Goal: Task Accomplishment & Management: Manage account settings

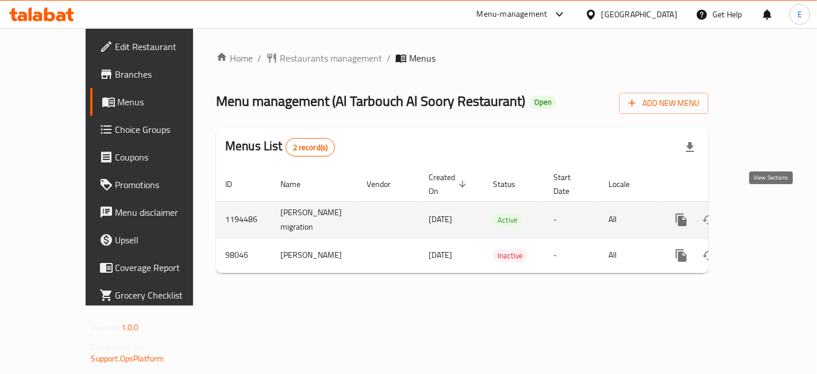
click at [768, 213] on icon "enhanced table" at bounding box center [765, 220] width 14 height 14
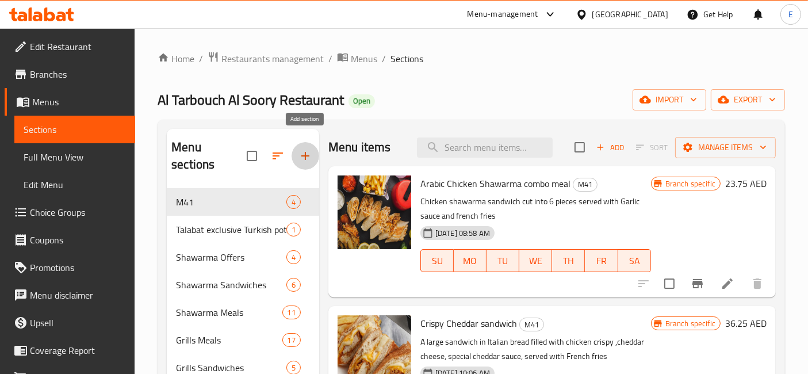
click at [297, 144] on button "button" at bounding box center [305, 156] width 28 height 28
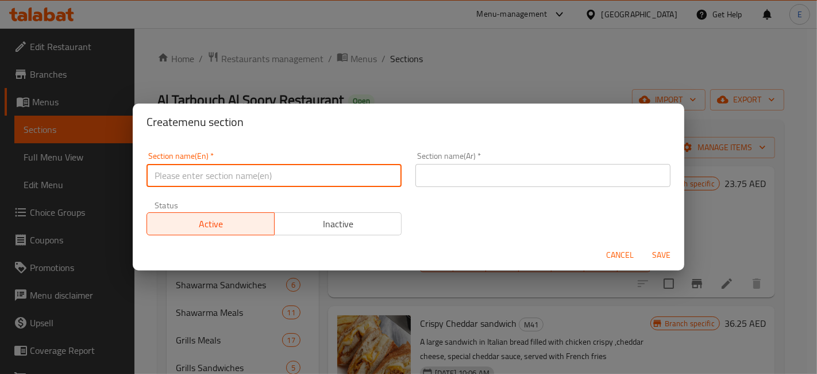
click at [337, 172] on input "text" at bounding box center [274, 175] width 255 height 23
click at [351, 182] on input "text" at bounding box center [274, 175] width 255 height 23
type input "New on Talabat"
click at [501, 180] on input "text" at bounding box center [543, 175] width 255 height 23
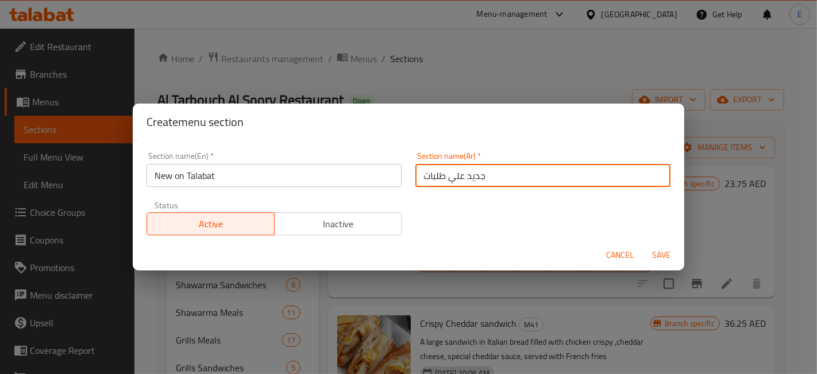
type input "جديد علي طلبات"
click at [665, 254] on span "Save" at bounding box center [662, 255] width 28 height 14
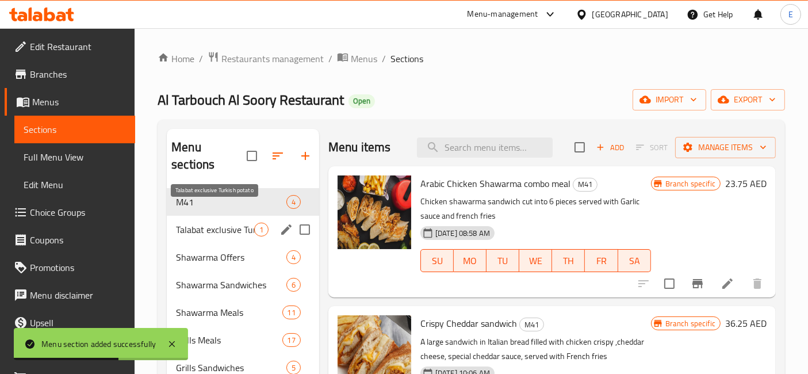
click at [241, 222] on span "Talabat exclusive Turkish potato" at bounding box center [215, 229] width 78 height 14
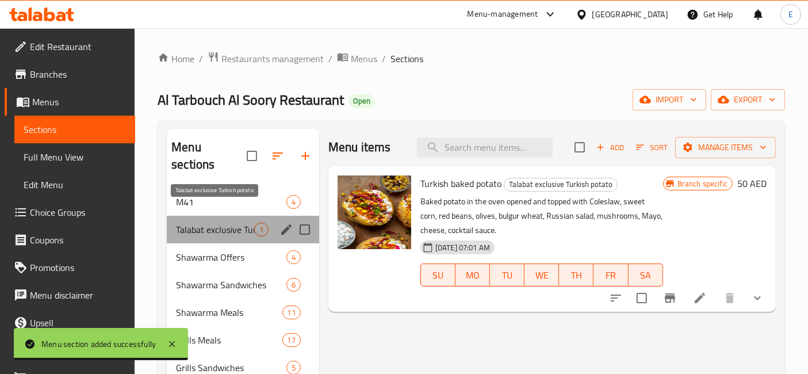
click at [244, 222] on span "Talabat exclusive Turkish potato" at bounding box center [215, 229] width 78 height 14
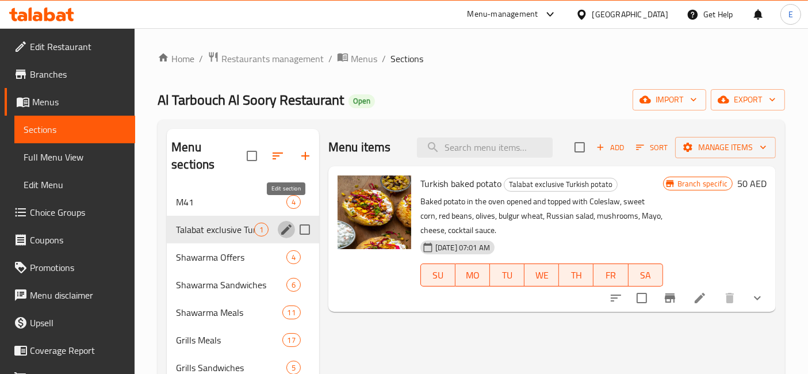
click at [284, 224] on icon "edit" at bounding box center [286, 229] width 10 height 10
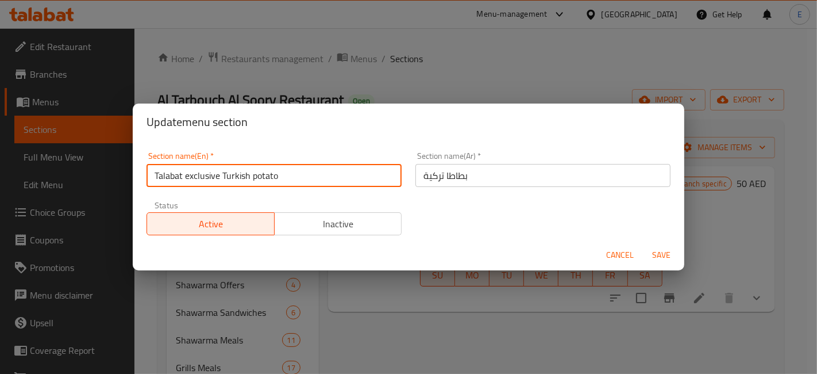
drag, startPoint x: 221, startPoint y: 174, endPoint x: 300, endPoint y: 173, distance: 78.8
click at [300, 173] on input "Talabat exclusive Turkish potato" at bounding box center [274, 175] width 255 height 23
type input "Talabat exclusive"
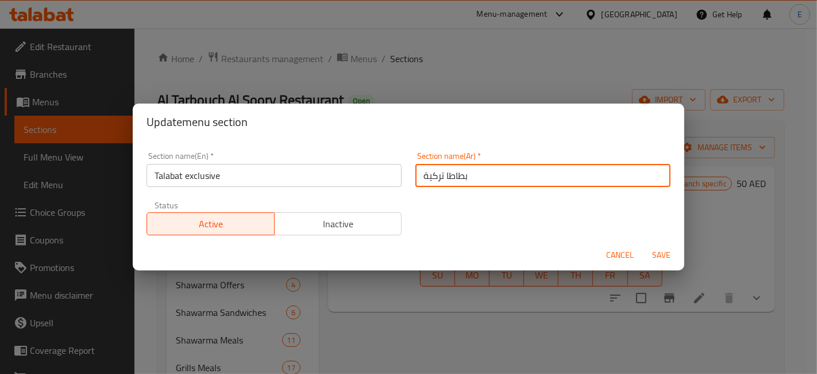
click at [449, 179] on input "بطاطا تركية" at bounding box center [543, 175] width 255 height 23
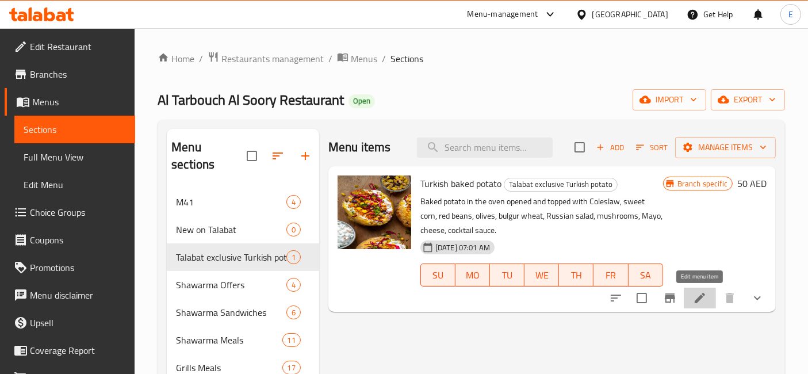
click at [698, 295] on icon at bounding box center [700, 298] width 14 height 14
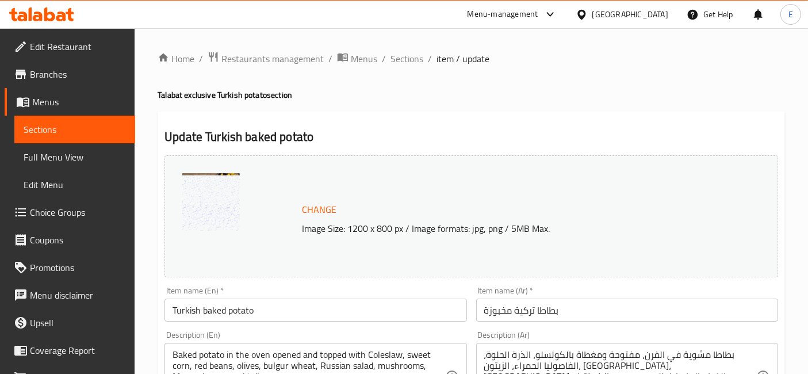
click at [395, 66] on span "Sections" at bounding box center [406, 59] width 33 height 14
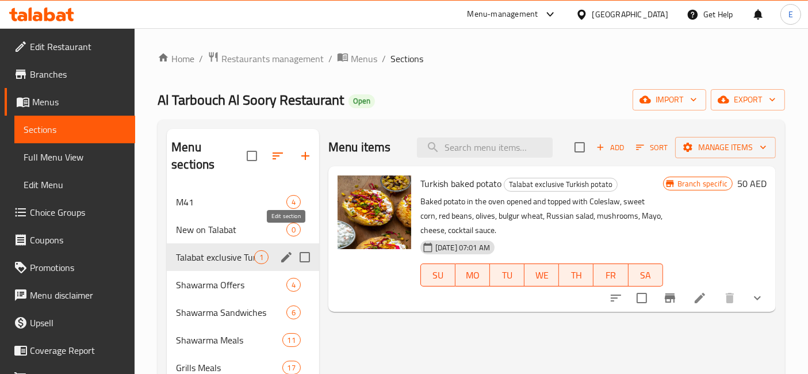
click at [286, 250] on icon "edit" at bounding box center [286, 257] width 14 height 14
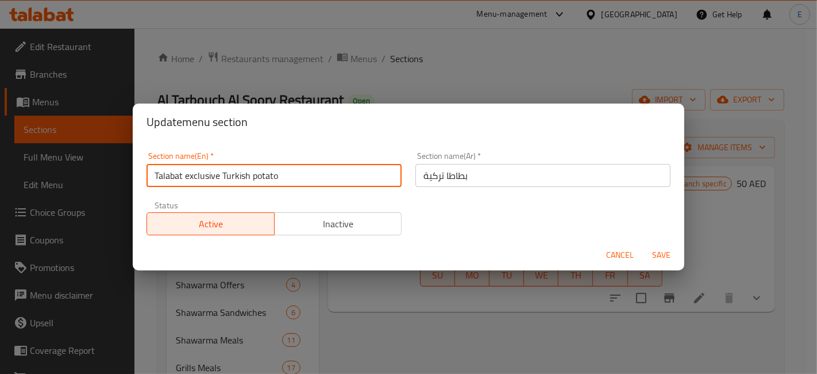
click at [217, 176] on input "Talabat exclusive Turkish potato" at bounding box center [274, 175] width 255 height 23
click at [225, 176] on input "Talabat exclusive Turkish potato" at bounding box center [274, 175] width 255 height 23
drag, startPoint x: 222, startPoint y: 176, endPoint x: 294, endPoint y: 175, distance: 71.9
click at [294, 175] on input "Talabat exclusive Turkish potato" at bounding box center [274, 175] width 255 height 23
type input "Talabat exclusive"
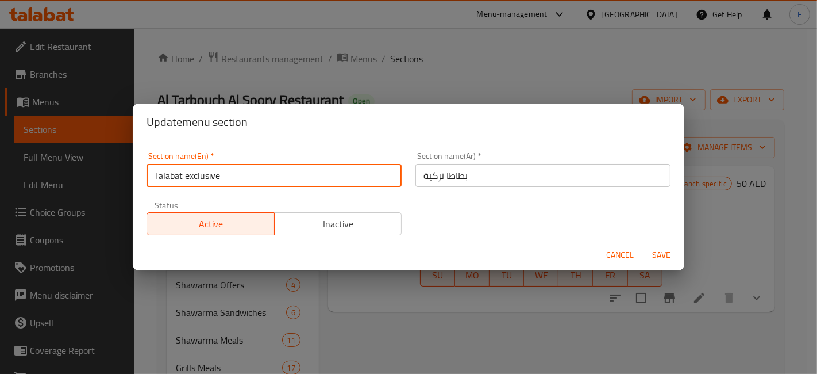
click at [648, 255] on span "Save" at bounding box center [662, 255] width 28 height 14
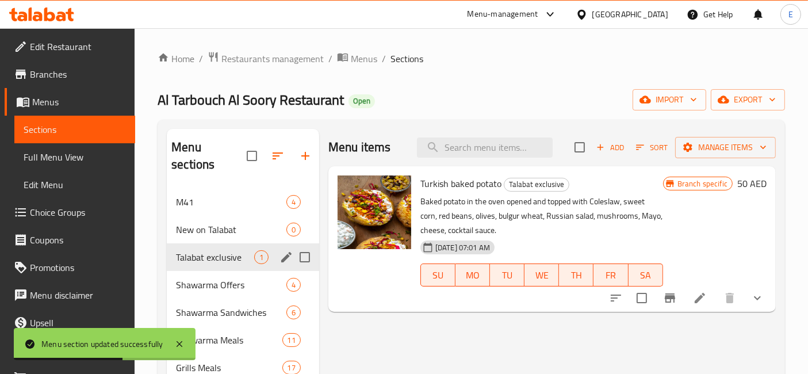
click at [276, 152] on icon "button" at bounding box center [277, 155] width 10 height 7
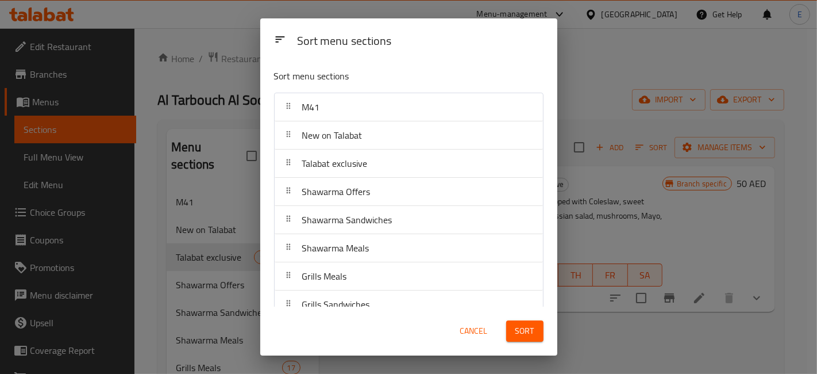
click at [463, 326] on span "Cancel" at bounding box center [474, 331] width 28 height 14
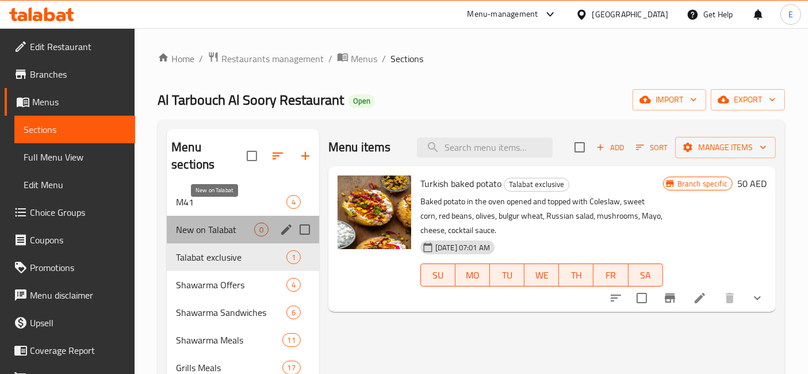
click at [229, 222] on span "New on Talabat" at bounding box center [215, 229] width 78 height 14
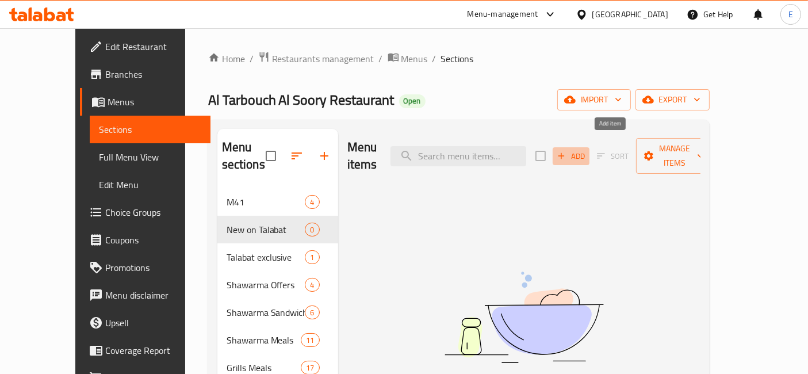
click at [566, 151] on icon "button" at bounding box center [561, 156] width 10 height 10
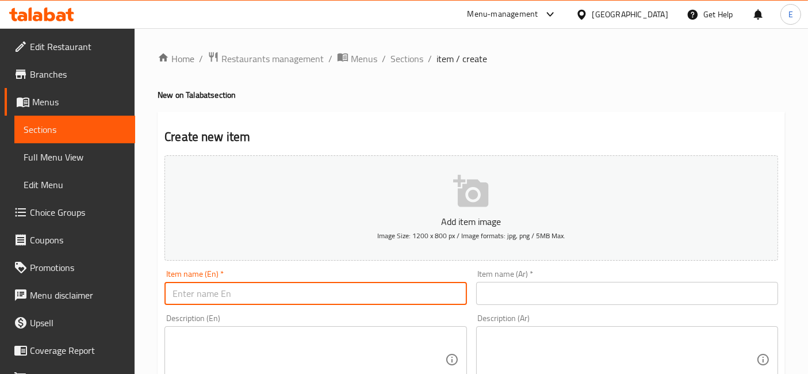
click at [302, 299] on input "text" at bounding box center [315, 293] width 302 height 23
paste input "Lamb Shoulder with Rice & Sauce"
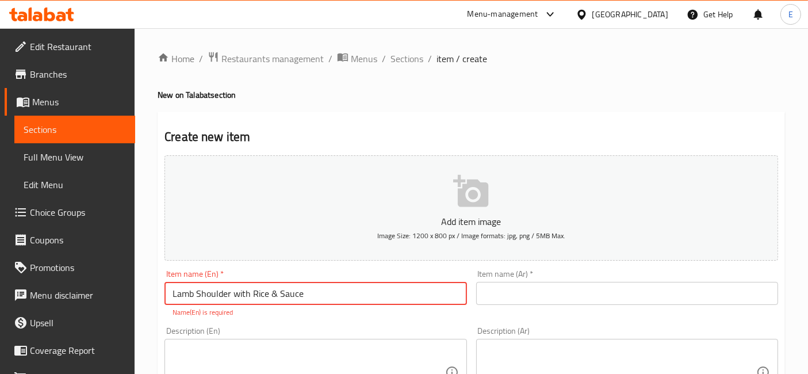
type input "Lamb Shoulder with Rice & Sauce"
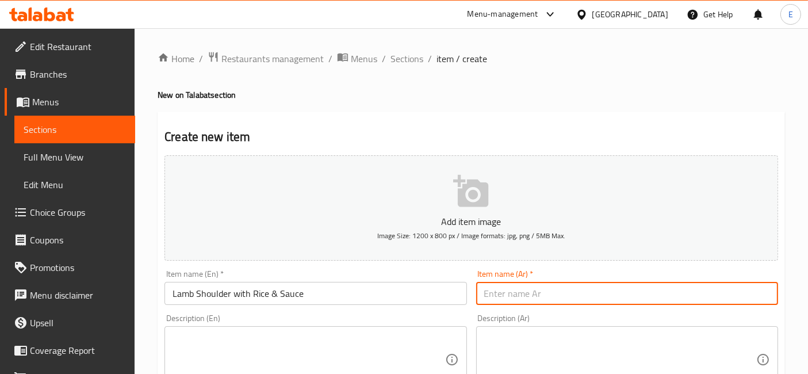
click at [517, 296] on input "text" at bounding box center [627, 293] width 302 height 23
paste input "وجبة لحم الكتف مع الأرز والصلصات"
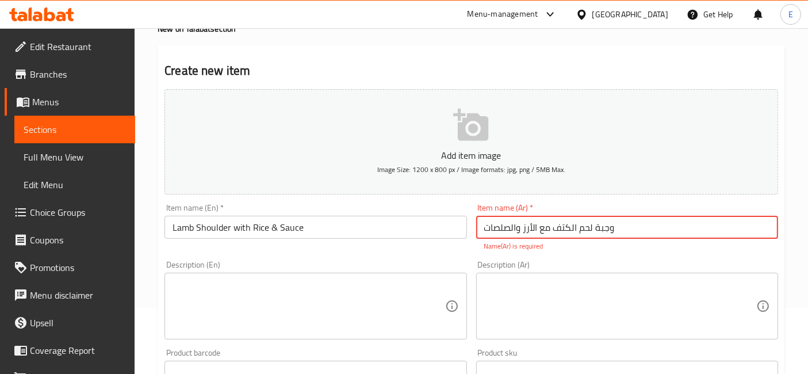
scroll to position [67, 0]
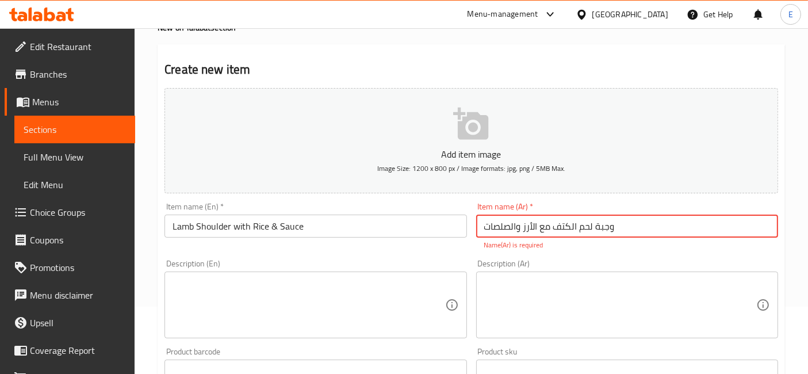
type input "وجبة لحم الكتف مع الأرز والصلصات"
click at [422, 299] on textarea at bounding box center [308, 305] width 272 height 55
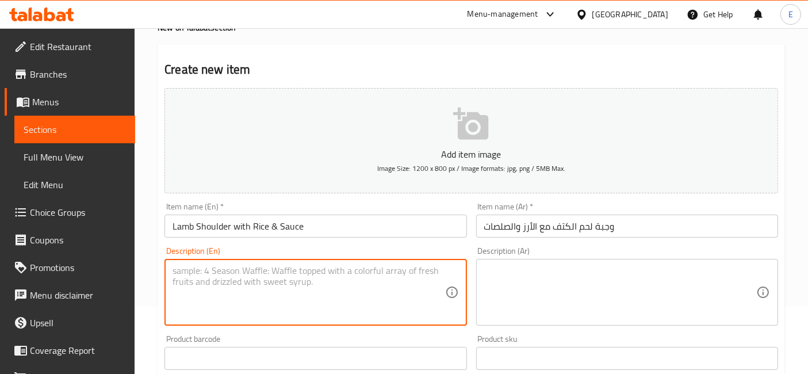
click at [276, 227] on input "Lamb Shoulder with Rice & Sauce" at bounding box center [315, 225] width 302 height 23
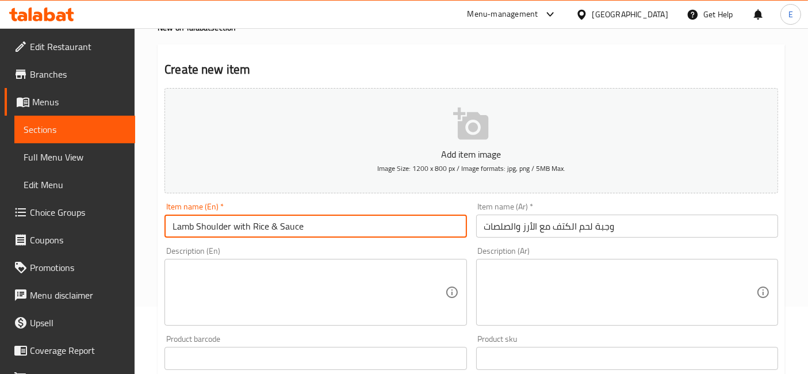
click at [276, 227] on input "Lamb Shoulder with Rice & Sauce" at bounding box center [315, 225] width 302 height 23
paste input "Signature Shoulder Rice Meal"
type input "Signature Shoulder Rice Meal & Sauces"
click at [299, 300] on textarea at bounding box center [308, 292] width 272 height 55
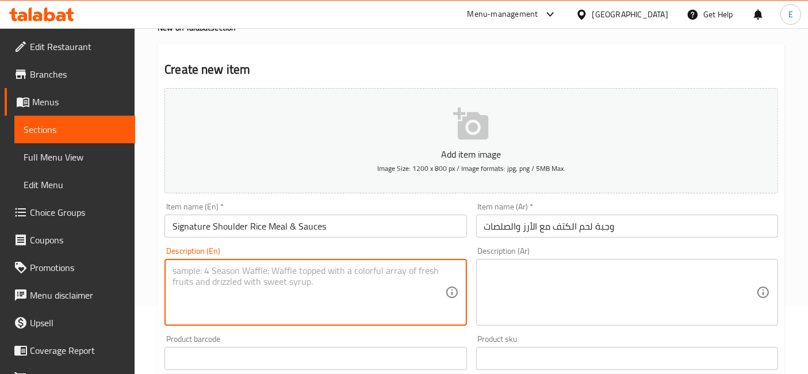
paste textarea "Tender shoulder meat served with fragrant rice and a selection of rich sauces."
type textarea "Tender shoulder meat served with fragrant rice and a selection of rich sauces."
click at [493, 275] on textarea at bounding box center [620, 292] width 272 height 55
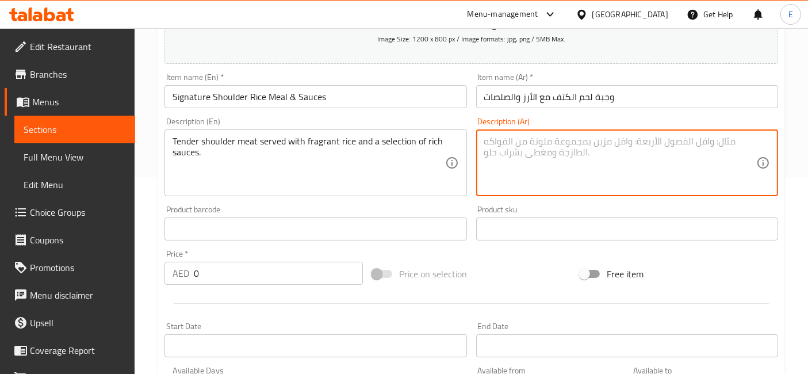
scroll to position [209, 0]
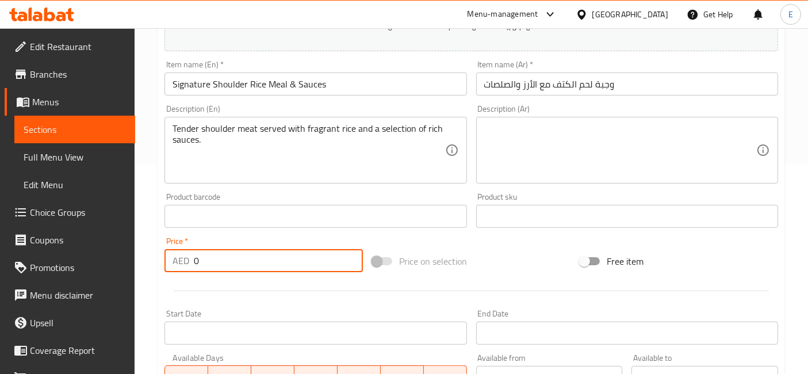
click at [332, 252] on input "0" at bounding box center [278, 260] width 169 height 23
type input "320"
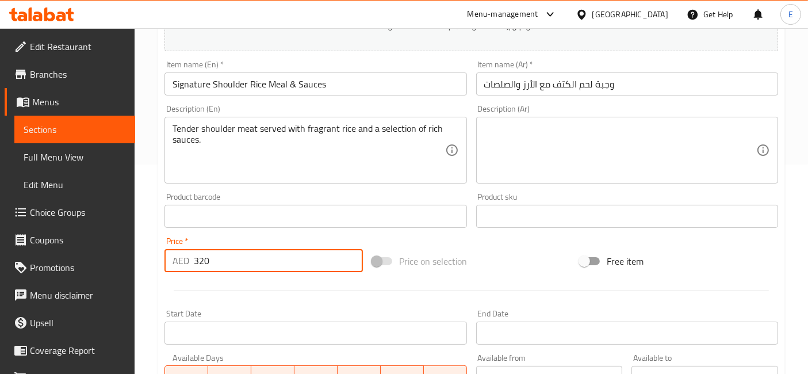
click at [502, 162] on textarea at bounding box center [620, 150] width 272 height 55
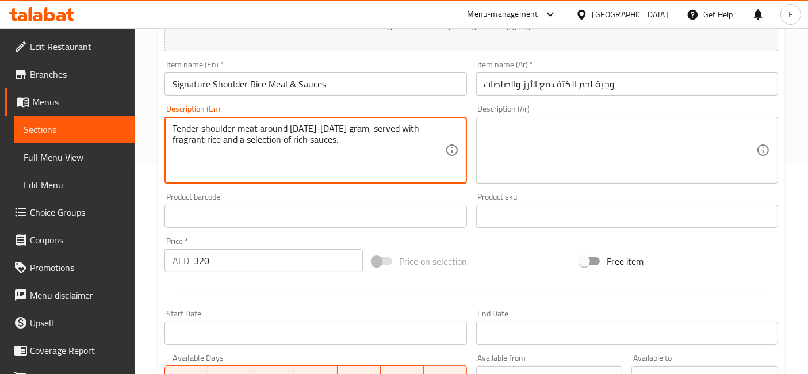
click at [310, 140] on textarea "Tender shoulder meat around [DATE]-[DATE] gram, served with fragrant rice and a…" at bounding box center [308, 150] width 272 height 55
type textarea "Tender shoulder meat around [DATE]-[DATE] gram, served with fragrant rice and a…"
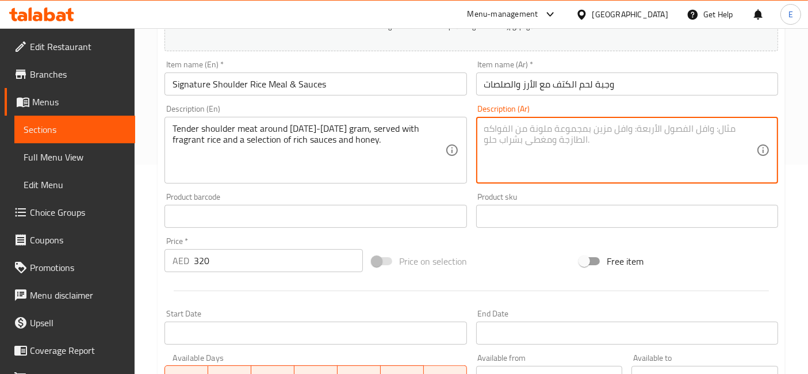
click at [558, 135] on textarea at bounding box center [620, 150] width 272 height 55
click at [539, 75] on input "وجبة لحم الكتف مع الأرز والصلصات" at bounding box center [627, 83] width 302 height 23
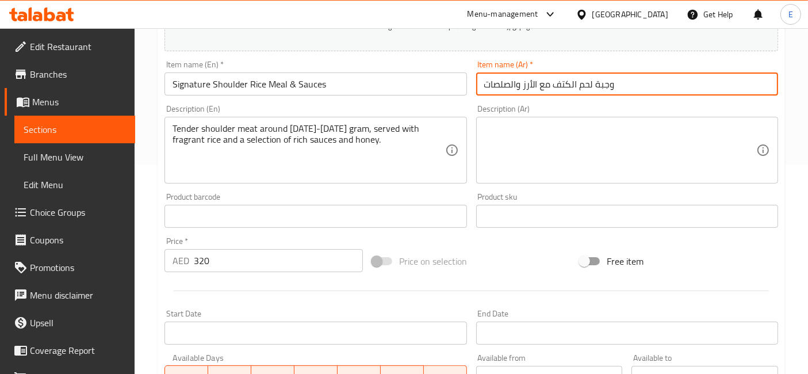
click at [539, 79] on input "وجبة لحم الكتف مع الأرز والصلصات" at bounding box center [627, 83] width 302 height 23
click at [563, 149] on textarea at bounding box center [620, 150] width 272 height 55
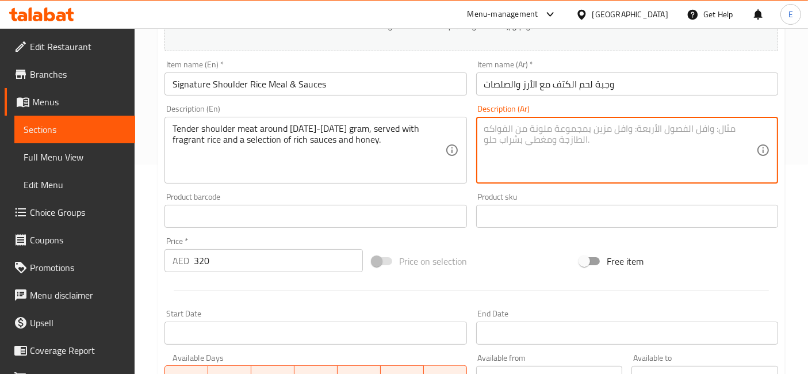
paste textarea "حم كتف طري يقدم مع [PERSON_NAME] وتشكيلة من الصلصات الغنية"
click at [601, 130] on textarea "حم كتف طري يقدم مع [PERSON_NAME] وتشكيلة من الصلصات الغنية" at bounding box center [620, 150] width 272 height 55
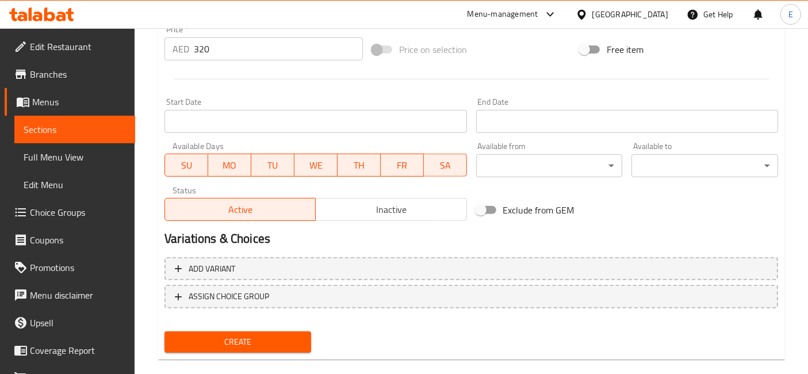
scroll to position [436, 0]
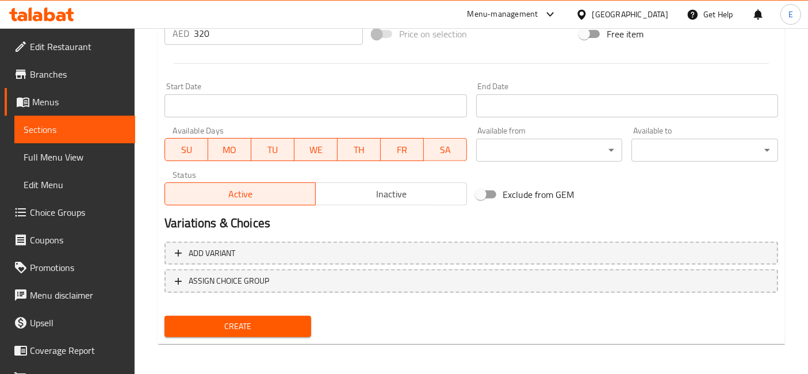
type textarea "حم كتف طري يقدم مع أرز وتشكيلة من الصلصات الغنية"
click at [285, 326] on span "Create" at bounding box center [238, 326] width 128 height 14
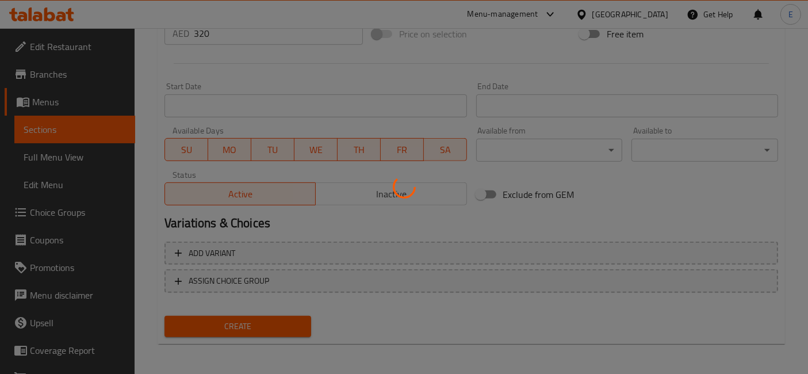
scroll to position [149, 0]
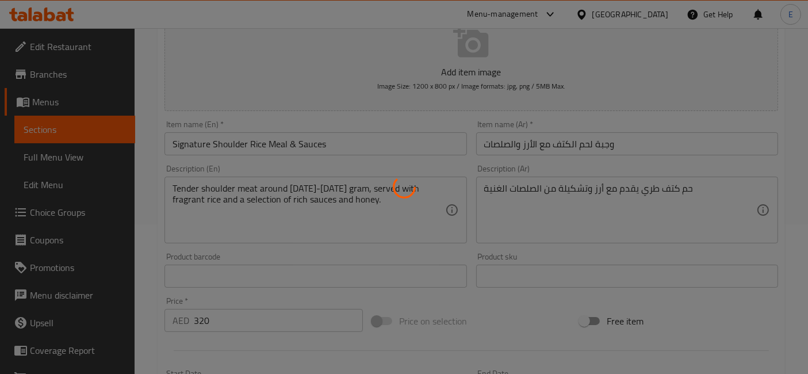
type input "0"
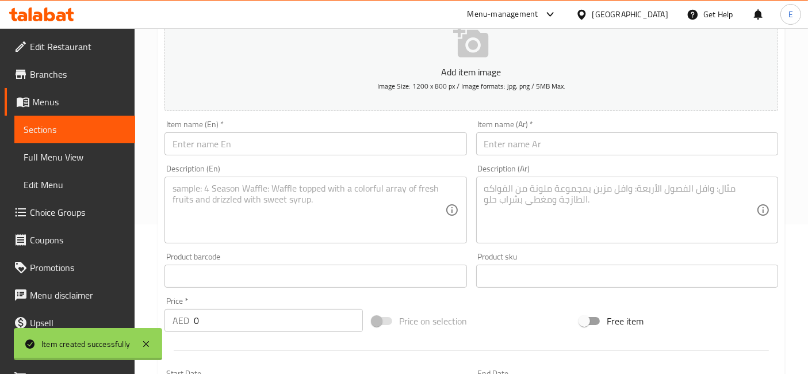
scroll to position [0, 0]
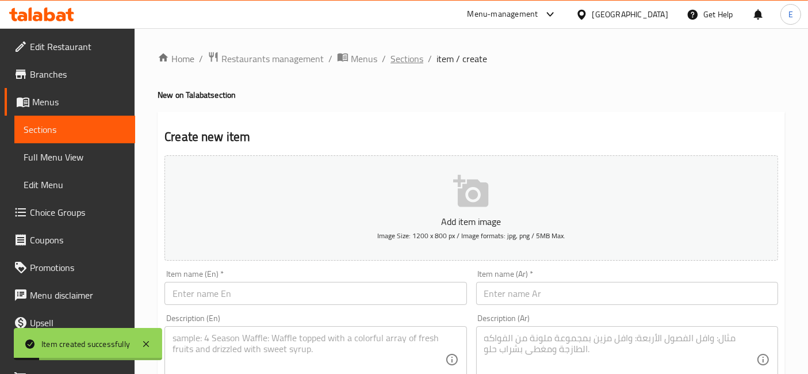
click at [397, 60] on span "Sections" at bounding box center [406, 59] width 33 height 14
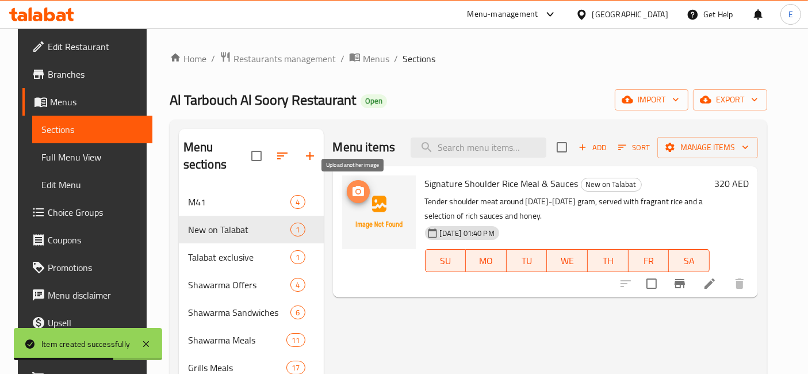
click at [351, 186] on icon "upload picture" at bounding box center [358, 192] width 14 height 14
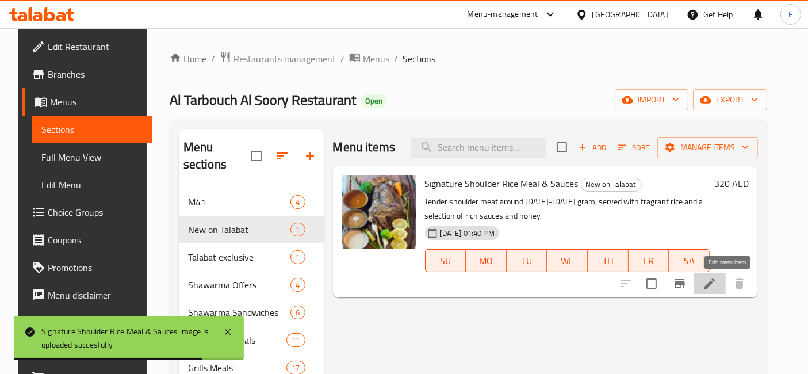
click at [714, 286] on icon at bounding box center [709, 283] width 10 height 10
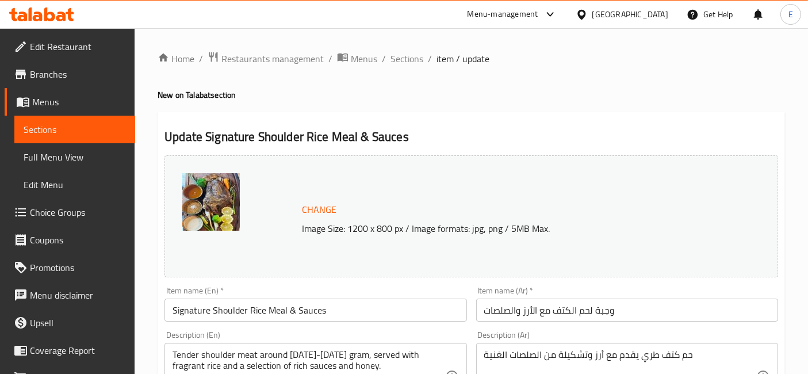
scroll to position [63, 0]
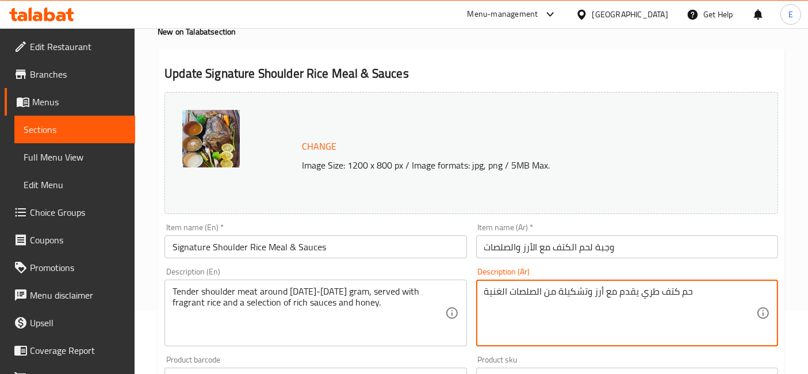
click at [688, 290] on textarea "حم كتف طري يقدم مع أرز وتشكيلة من الصلصات الغنية" at bounding box center [620, 313] width 272 height 55
click at [685, 295] on textarea "حم كتف طري يقدم مع أرز وتشكيلة من الصلصات الغنية" at bounding box center [620, 313] width 272 height 55
click at [637, 291] on textarea "لحم كتف طري يقدم مع أرز وتشكيلة من الصلصات الغنية" at bounding box center [620, 313] width 272 height 55
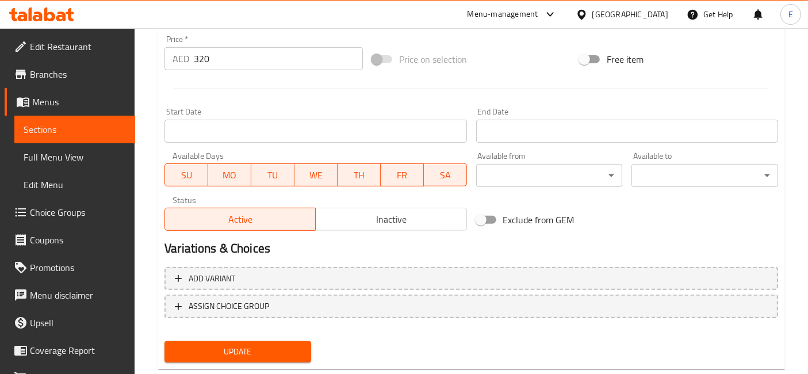
scroll to position [454, 0]
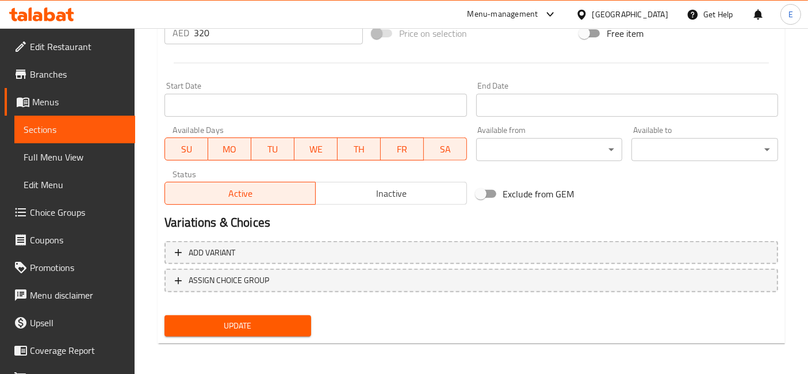
type textarea "لحم كتف طري [DATE]- [DATE] جرام و يقدم مع أرز وتشكيلة من الصلصات الغنية"
click at [244, 328] on span "Update" at bounding box center [238, 325] width 128 height 14
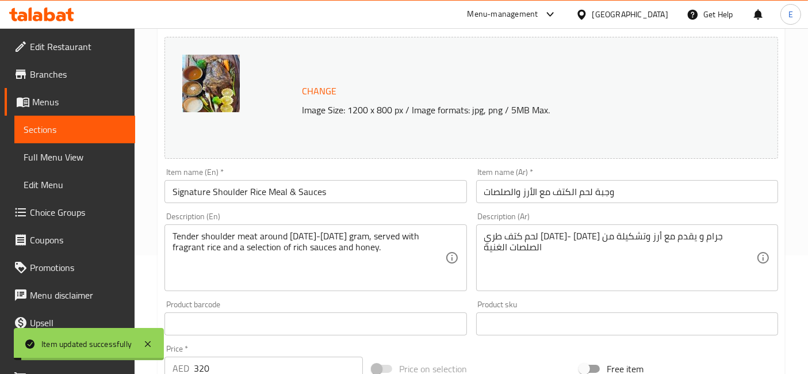
scroll to position [0, 0]
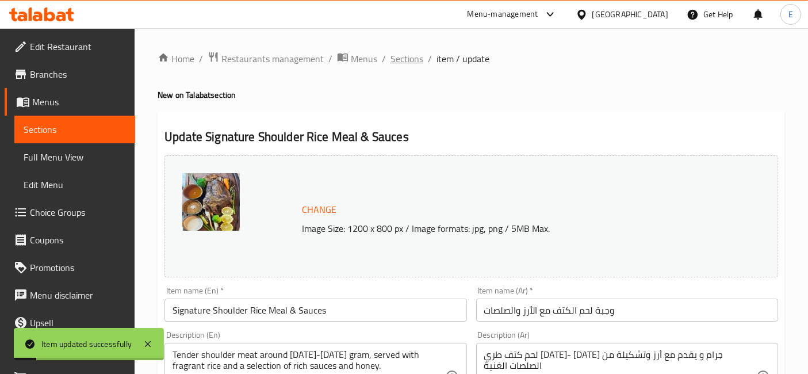
click at [398, 62] on span "Sections" at bounding box center [406, 59] width 33 height 14
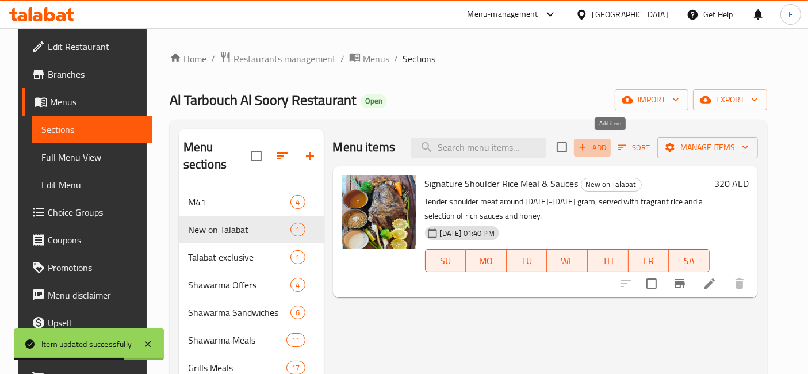
click at [587, 149] on icon "button" at bounding box center [582, 147] width 10 height 10
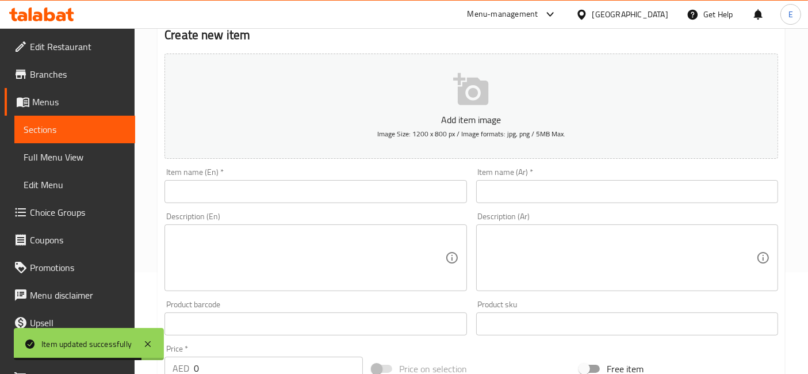
scroll to position [103, 0]
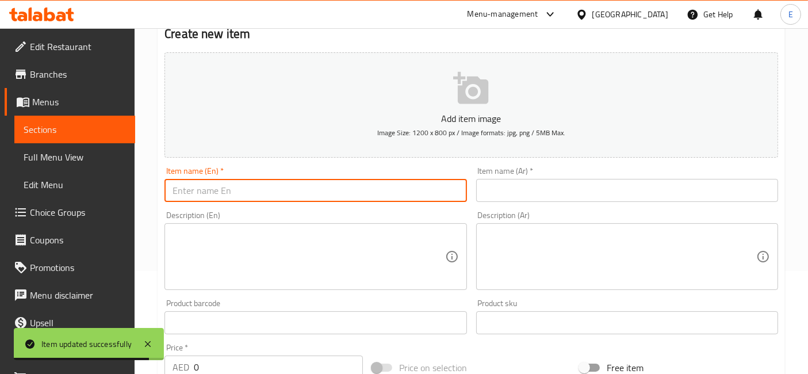
click at [371, 193] on input "text" at bounding box center [315, 190] width 302 height 23
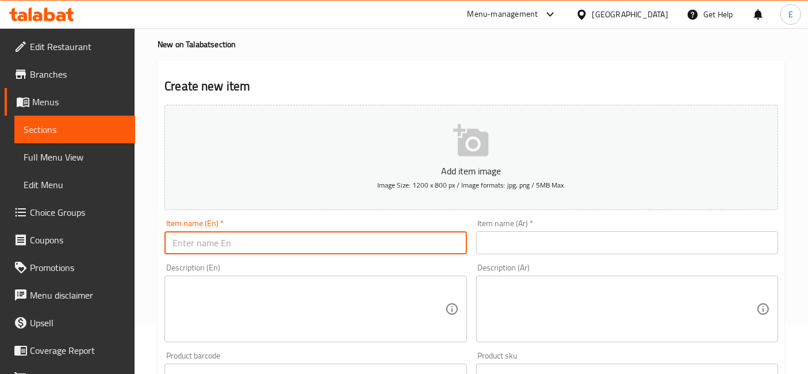
scroll to position [0, 0]
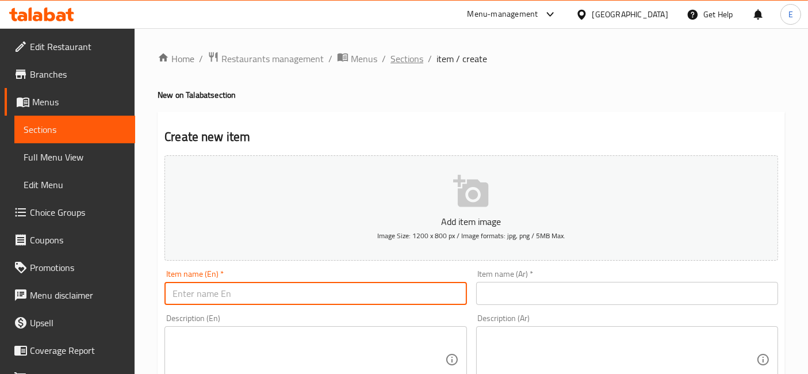
click at [412, 62] on span "Sections" at bounding box center [406, 59] width 33 height 14
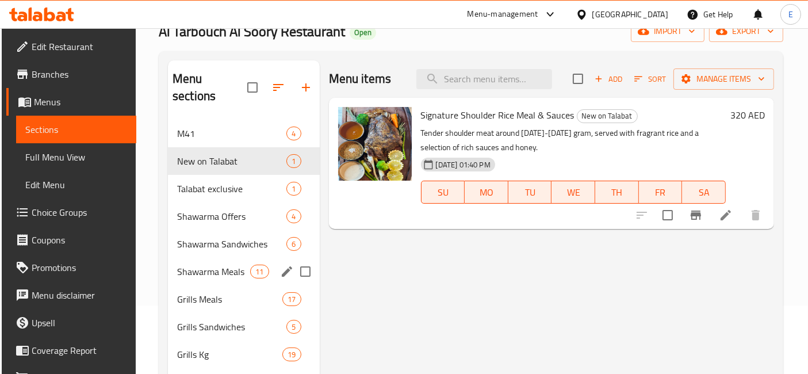
scroll to position [70, 0]
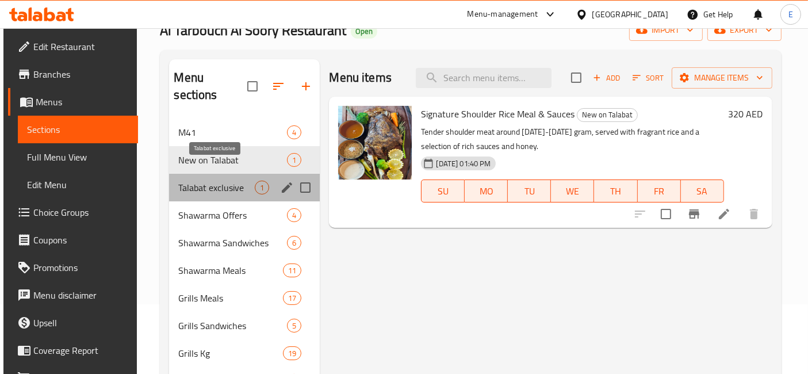
click at [229, 180] on span "Talabat exclusive" at bounding box center [216, 187] width 76 height 14
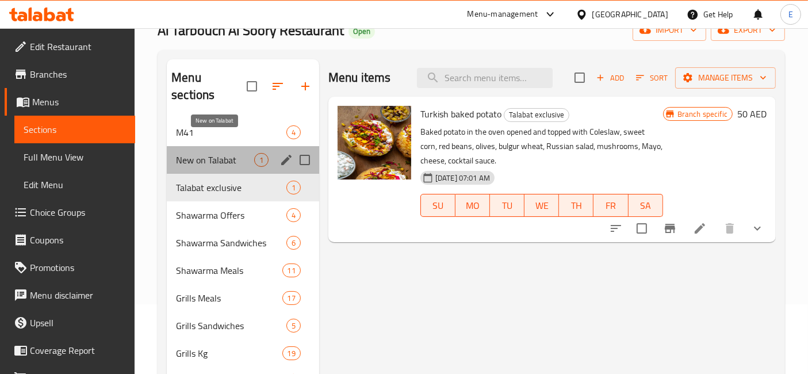
click at [206, 153] on span "New on Talabat" at bounding box center [215, 160] width 78 height 14
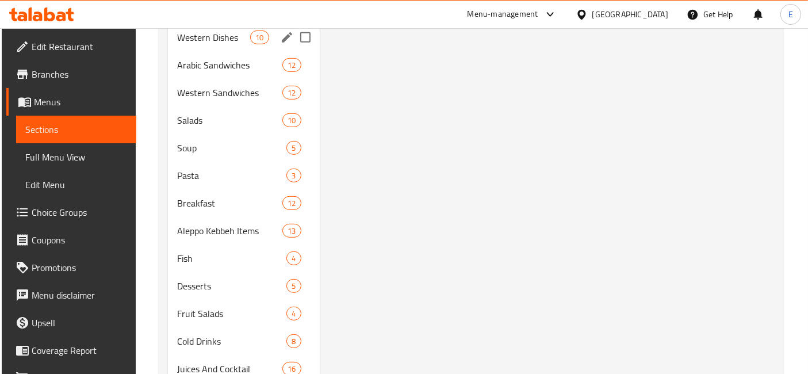
scroll to position [688, 0]
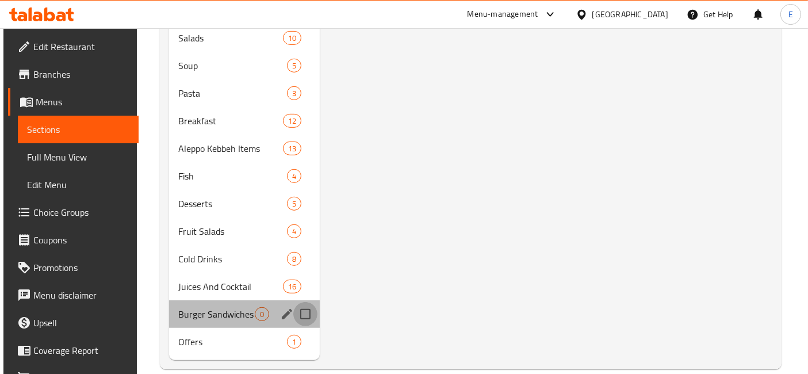
click at [302, 302] on input "Menu sections" at bounding box center [305, 314] width 24 height 24
checkbox input "true"
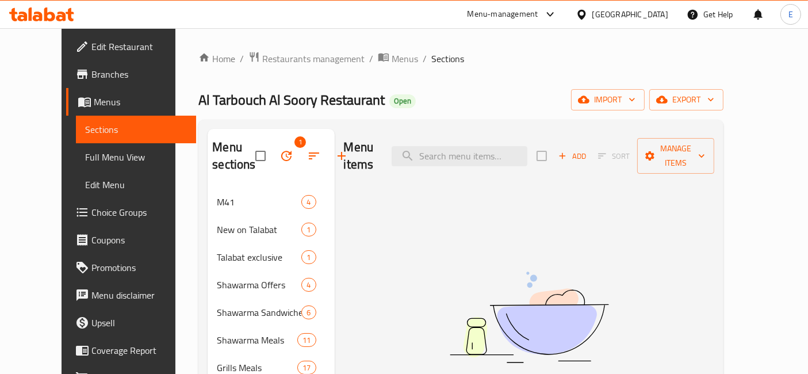
click at [307, 156] on icon "button" at bounding box center [314, 156] width 14 height 14
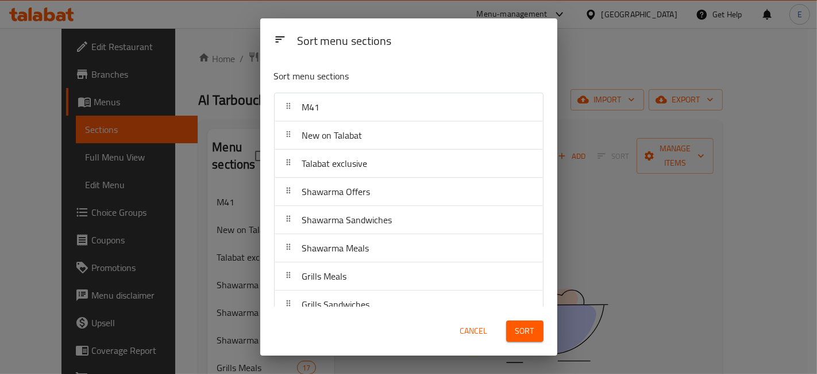
click at [454, 334] on div "Cancel" at bounding box center [474, 330] width 51 height 35
click at [460, 334] on span "Cancel" at bounding box center [474, 331] width 28 height 14
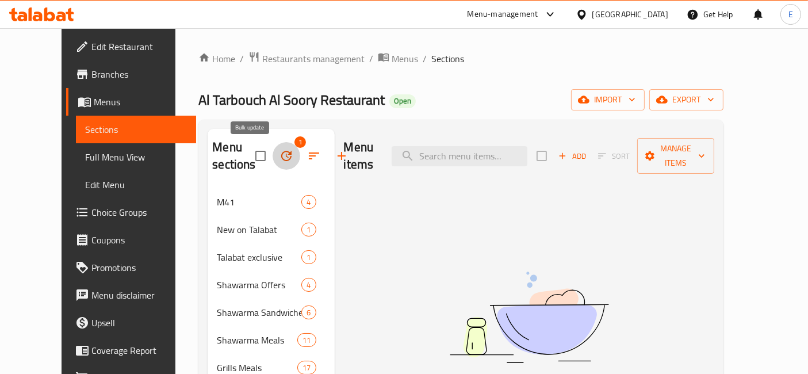
click at [279, 156] on icon "button" at bounding box center [286, 156] width 14 height 14
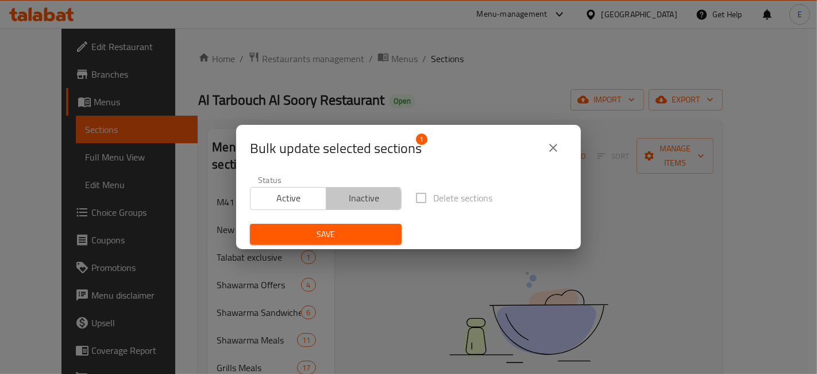
click at [352, 201] on span "Inactive" at bounding box center [364, 198] width 67 height 17
click at [363, 233] on span "Save" at bounding box center [325, 234] width 133 height 14
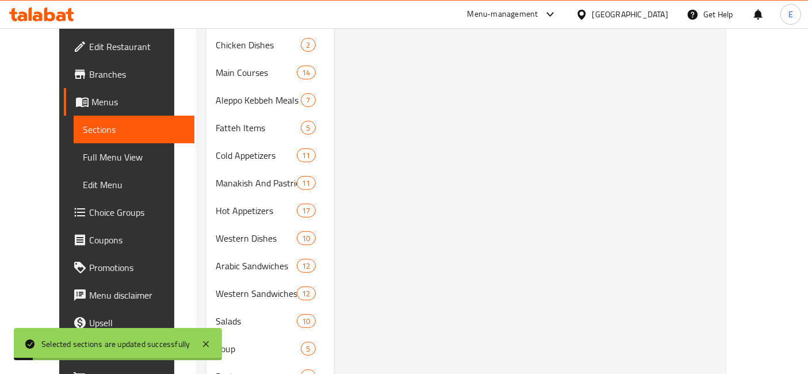
scroll to position [688, 0]
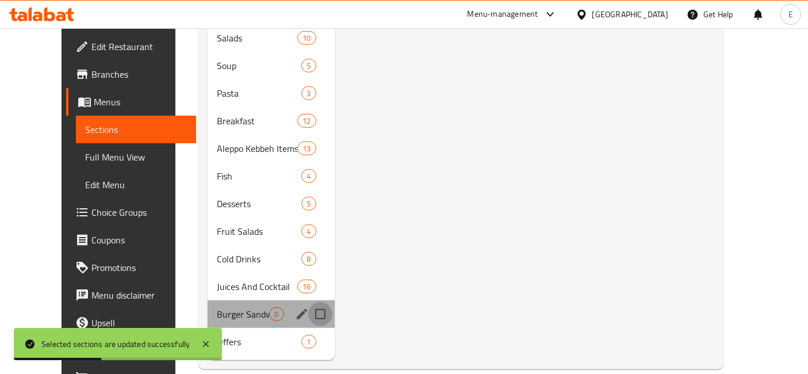
click at [308, 302] on input "Menu sections" at bounding box center [320, 314] width 24 height 24
checkbox input "true"
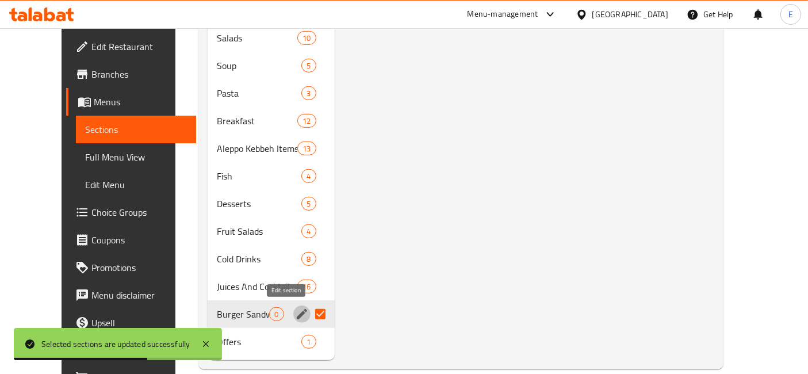
click at [297, 312] on icon "edit" at bounding box center [302, 314] width 10 height 10
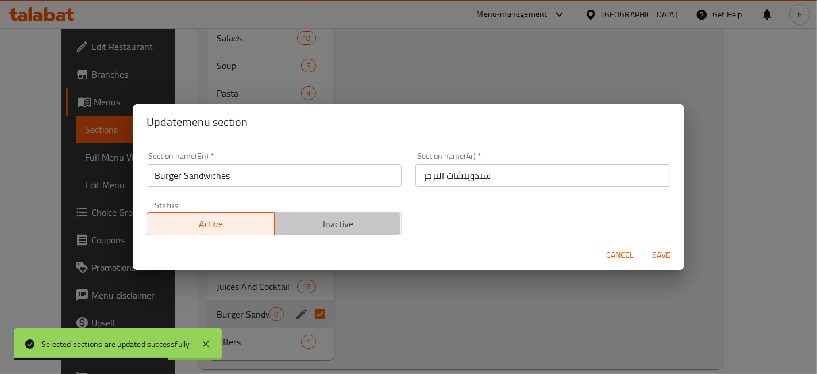
click at [319, 225] on span "Inactive" at bounding box center [338, 224] width 118 height 17
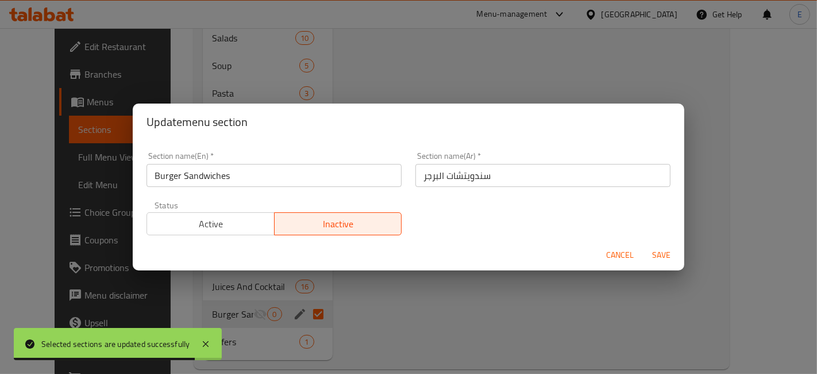
click at [660, 252] on span "Save" at bounding box center [662, 255] width 28 height 14
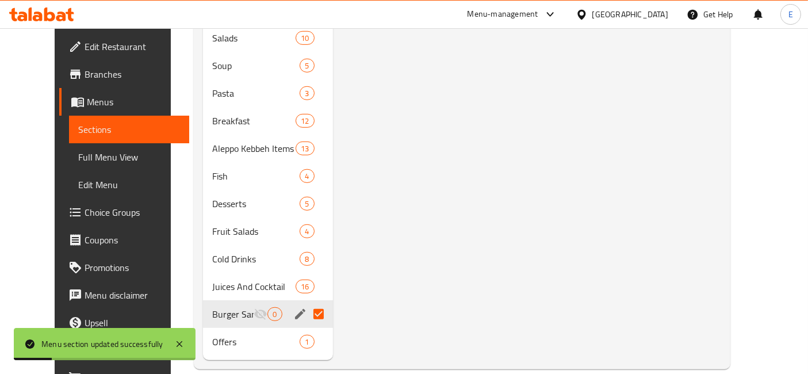
click at [179, 343] on icon at bounding box center [179, 344] width 6 height 6
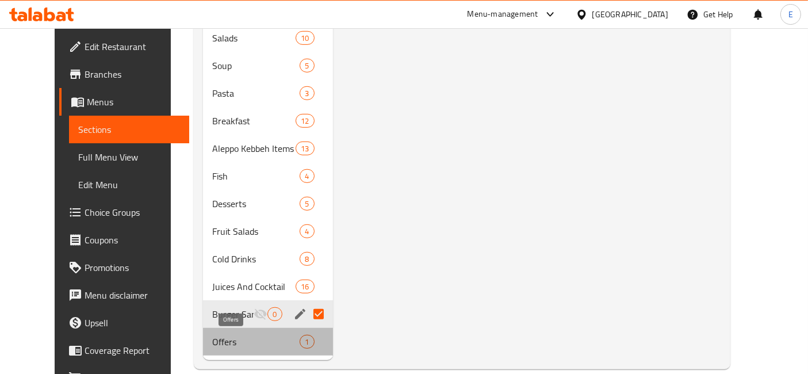
click at [277, 340] on span "Offers" at bounding box center [255, 342] width 87 height 14
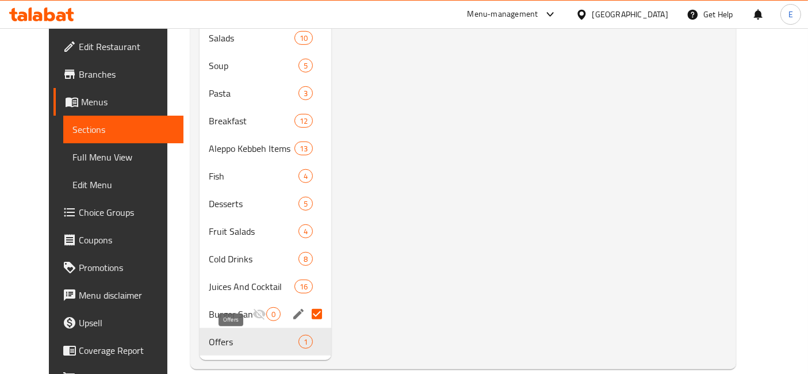
click at [247, 345] on span "Offers" at bounding box center [254, 342] width 90 height 14
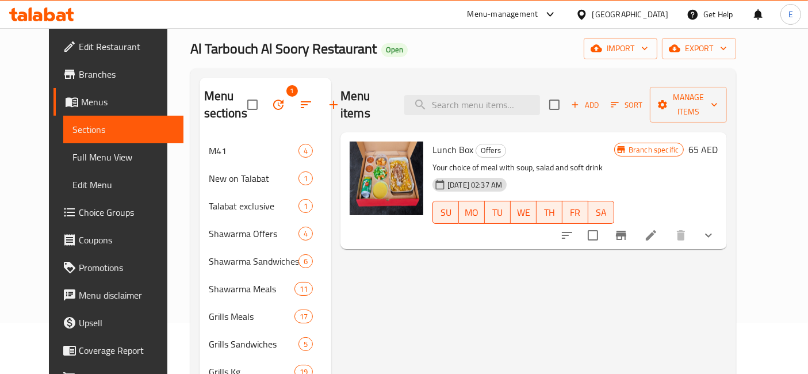
scroll to position [49, 0]
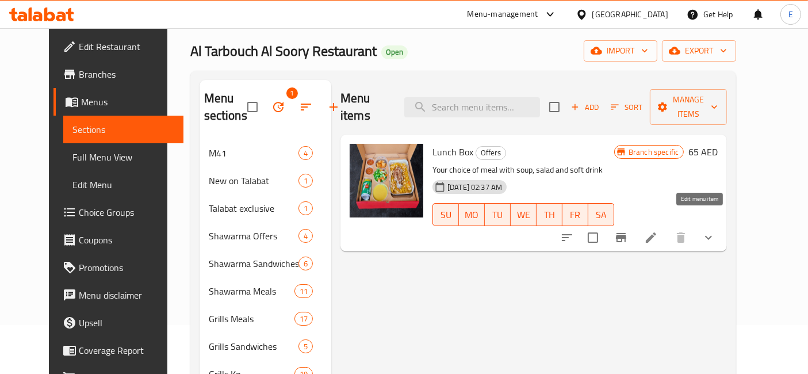
click at [658, 230] on icon at bounding box center [651, 237] width 14 height 14
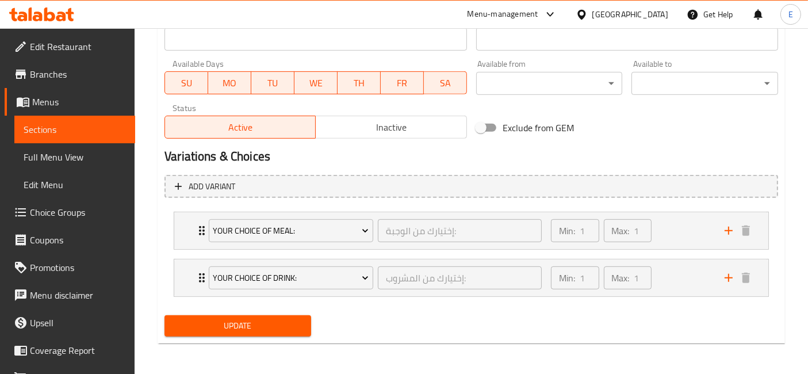
scroll to position [493, 0]
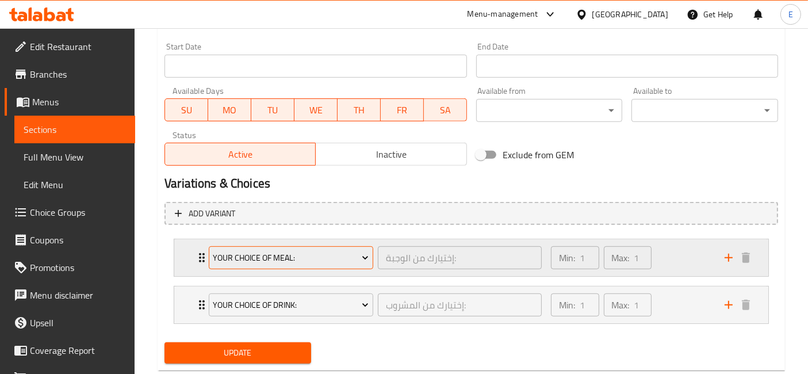
click at [354, 259] on span "Your Choice Of Meal:" at bounding box center [291, 258] width 156 height 14
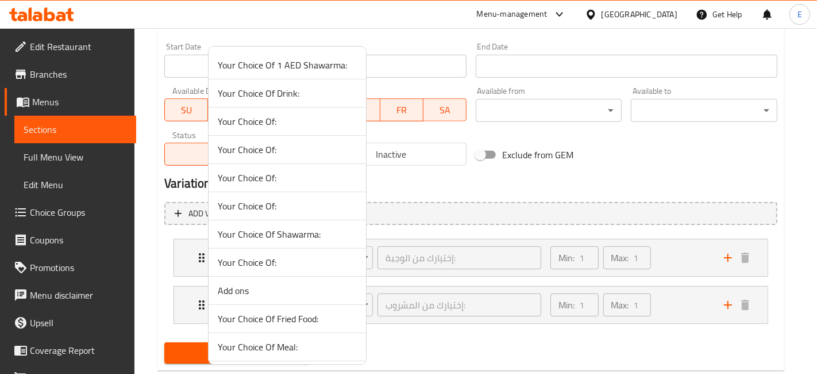
click at [408, 209] on div at bounding box center [408, 187] width 817 height 374
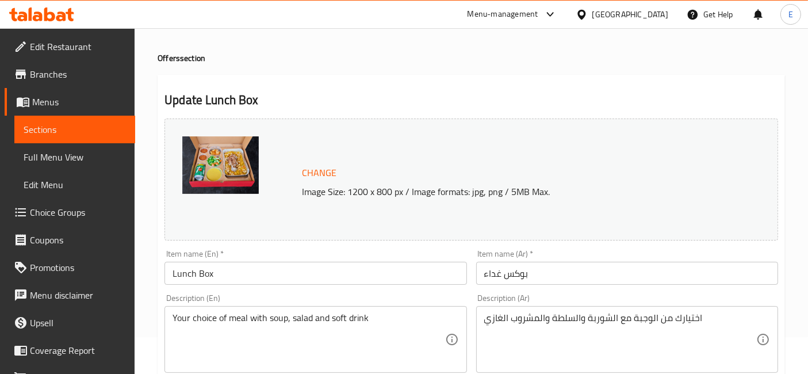
scroll to position [0, 0]
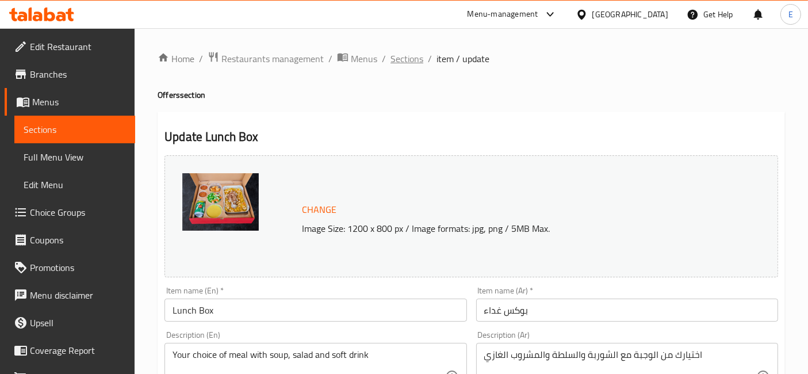
click at [394, 64] on span "Sections" at bounding box center [406, 59] width 33 height 14
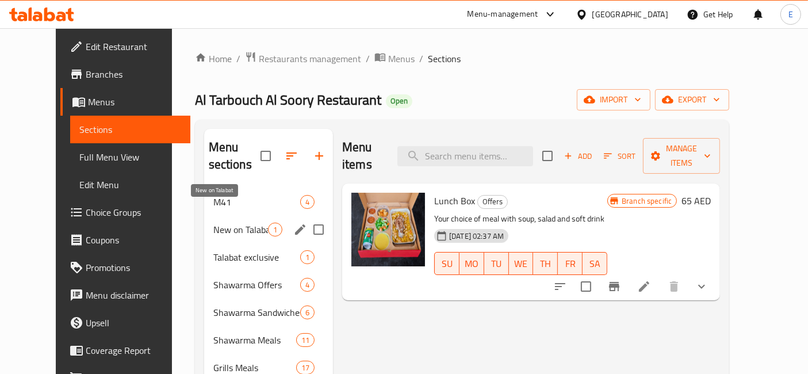
click at [224, 222] on span "New on Talabat" at bounding box center [240, 229] width 55 height 14
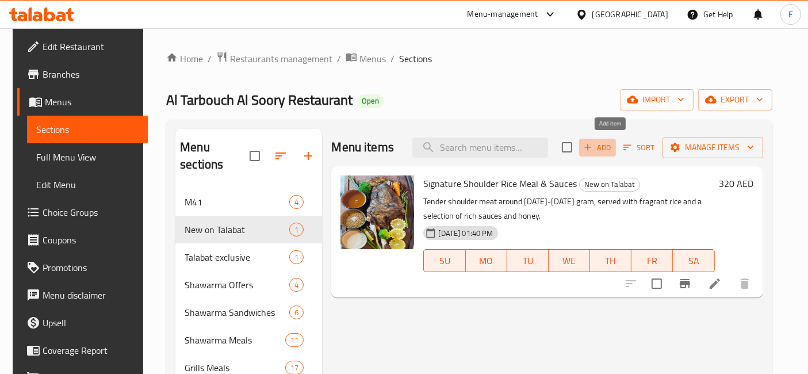
click at [604, 141] on span "Add" at bounding box center [597, 147] width 31 height 13
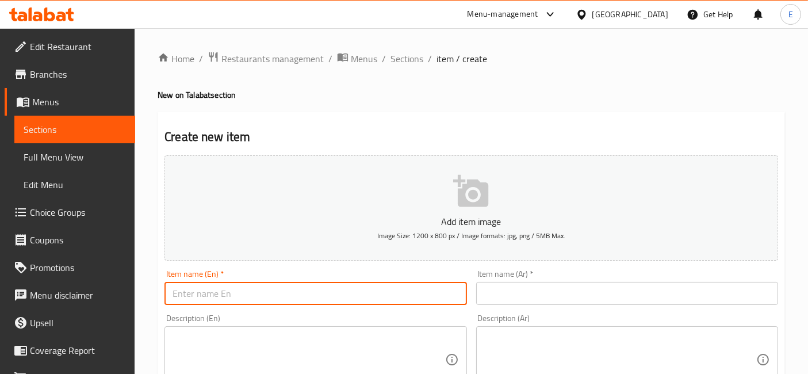
click at [375, 290] on input "text" at bounding box center [315, 293] width 302 height 23
type input "÷"
